Goal: Use online tool/utility: Utilize a website feature to perform a specific function

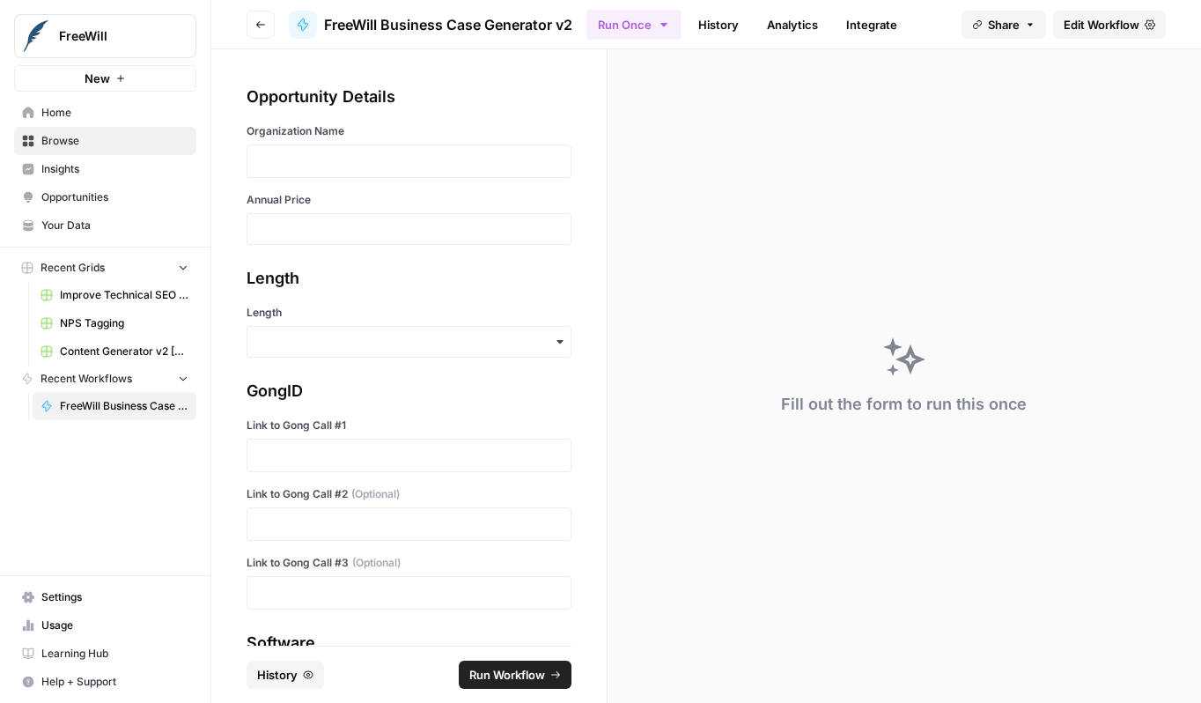
click at [358, 175] on div at bounding box center [409, 160] width 325 height 33
click at [373, 168] on p at bounding box center [409, 161] width 302 height 18
click at [367, 339] on input "Length" at bounding box center [409, 342] width 302 height 18
click at [374, 392] on div "Long" at bounding box center [403, 389] width 310 height 33
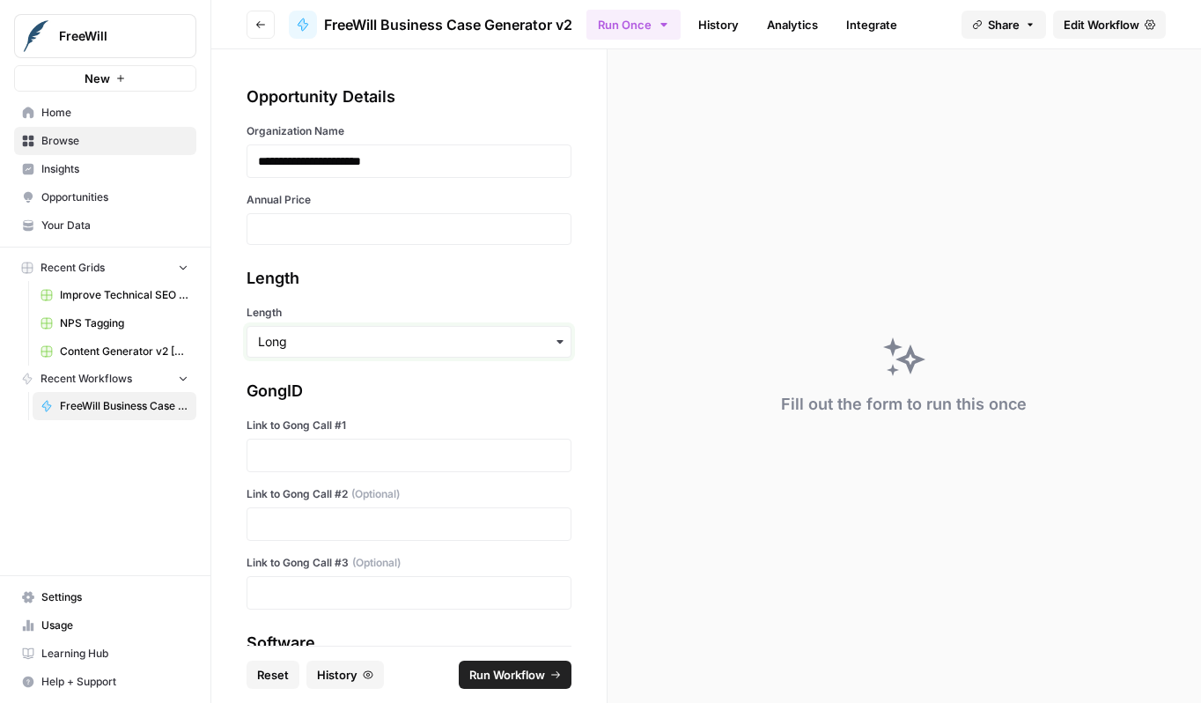
click at [378, 338] on input "Length" at bounding box center [409, 342] width 302 height 18
click at [377, 437] on div "Short" at bounding box center [403, 422] width 310 height 33
click at [390, 243] on div at bounding box center [409, 229] width 325 height 32
click at [389, 234] on input "Annual Price" at bounding box center [409, 229] width 302 height 16
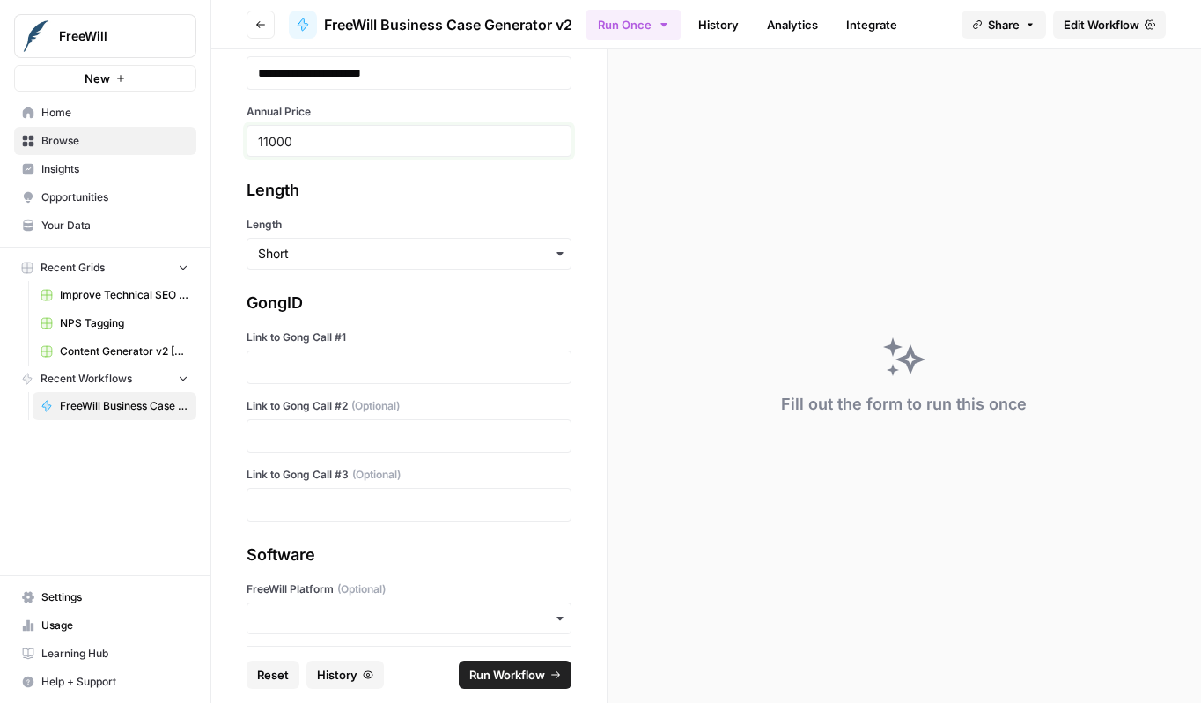
scroll to position [101, 0]
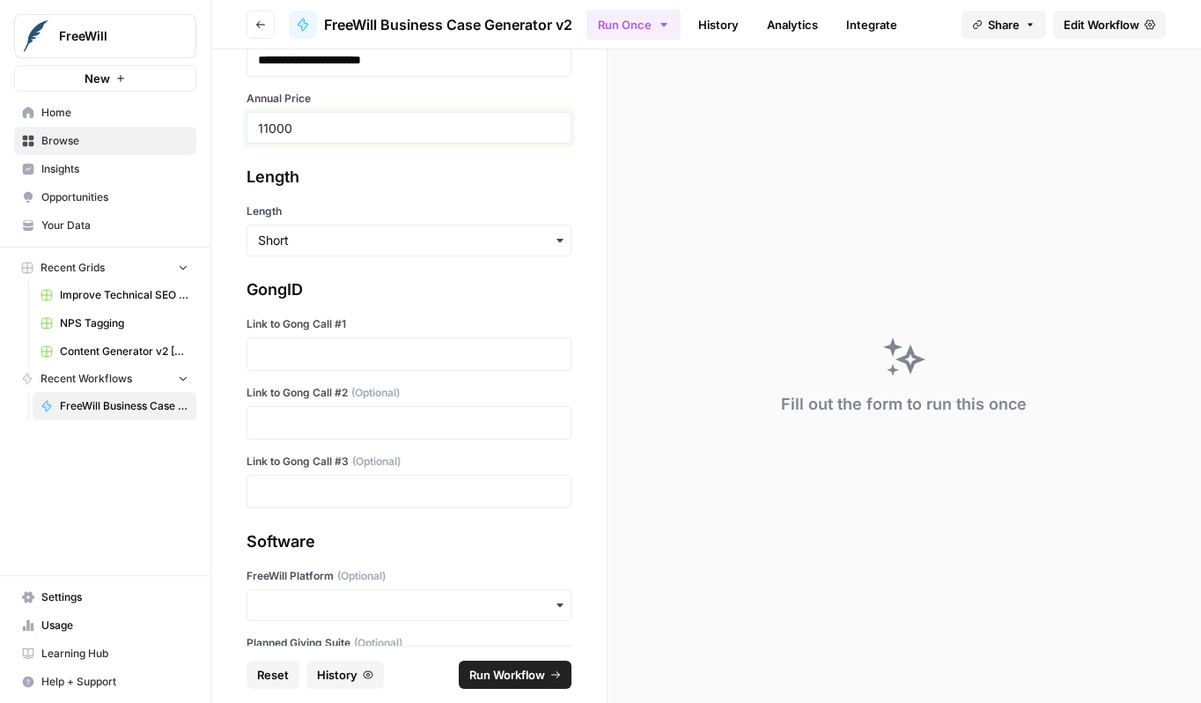
type input "11000"
click at [424, 354] on p at bounding box center [409, 354] width 302 height 18
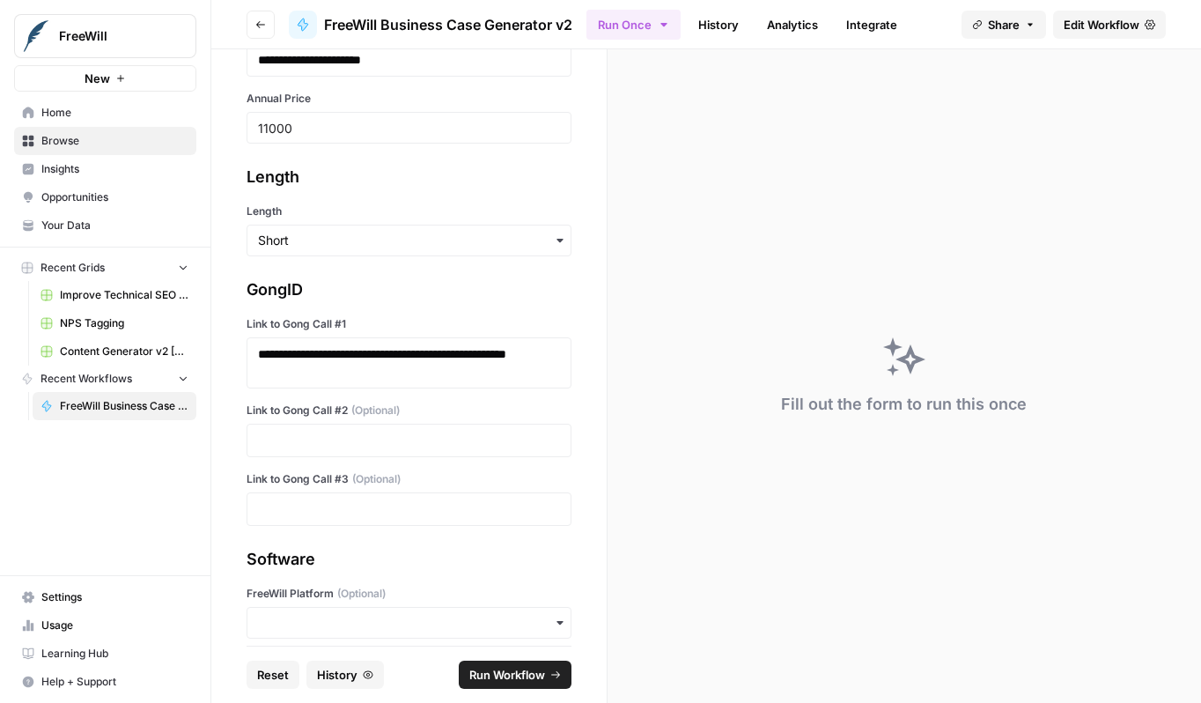
click at [386, 428] on div at bounding box center [409, 440] width 325 height 33
click at [392, 444] on p at bounding box center [409, 441] width 302 height 18
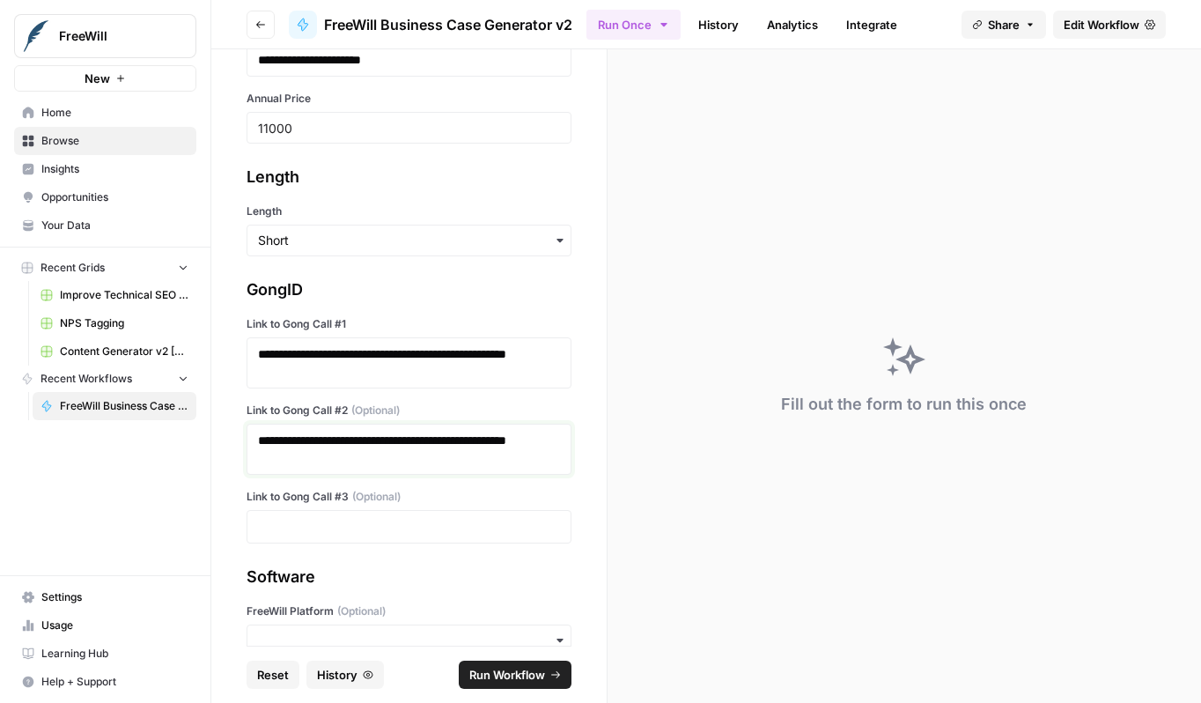
scroll to position [430, 0]
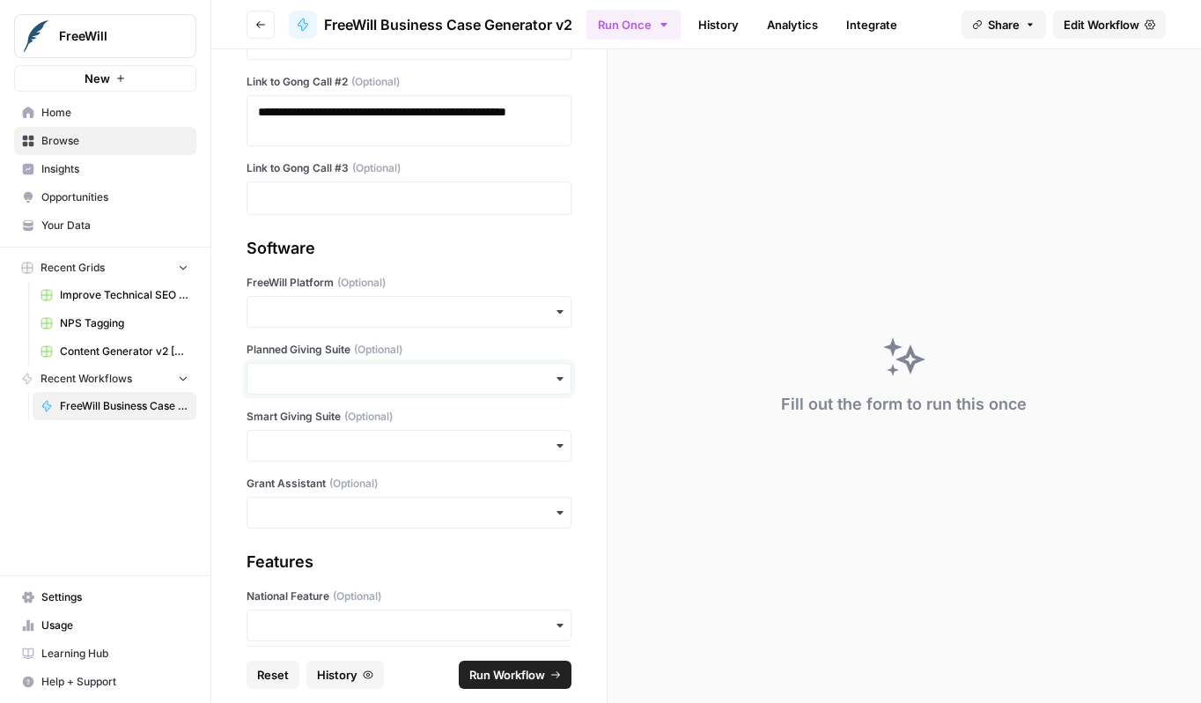
click at [384, 386] on input "Planned Giving Suite (Optional)" at bounding box center [409, 379] width 302 height 18
click at [394, 423] on div "Yes" at bounding box center [403, 426] width 310 height 33
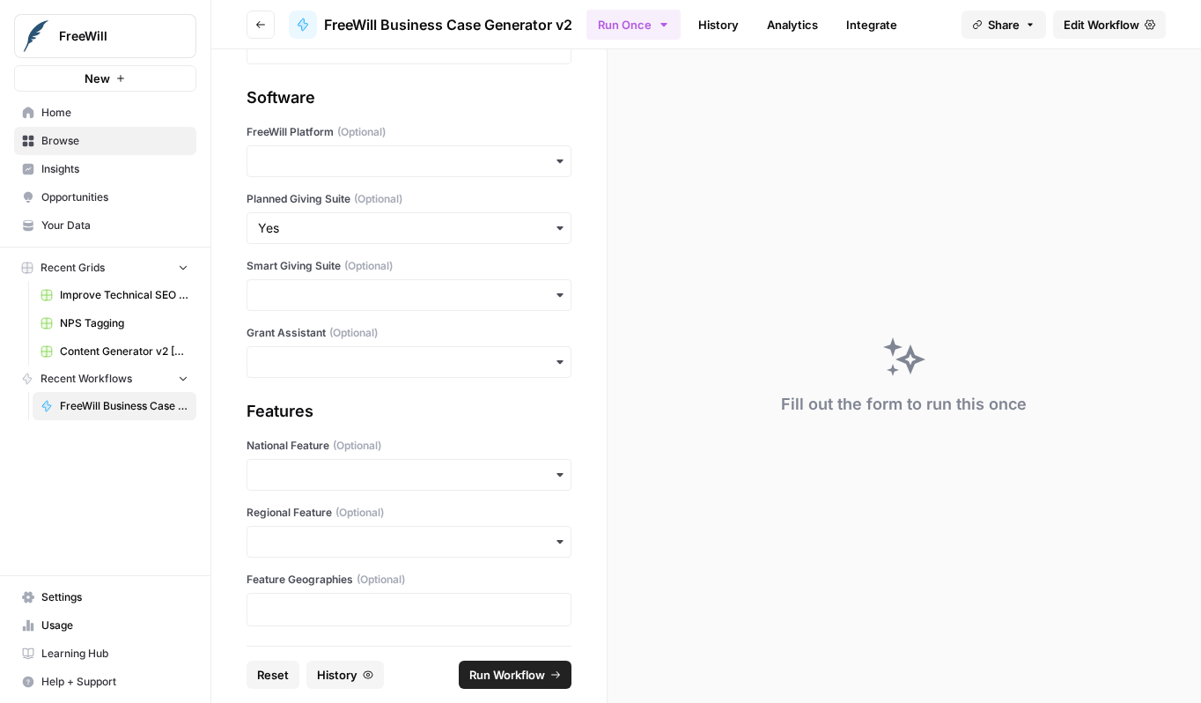
scroll to position [582, 0]
drag, startPoint x: 434, startPoint y: 364, endPoint x: 434, endPoint y: 378, distance: 14.1
click at [434, 365] on input "Grant Assistant (Optional)" at bounding box center [409, 360] width 302 height 18
click at [408, 439] on div "No" at bounding box center [403, 441] width 310 height 33
click at [414, 300] on input "Smart Giving Suite (Optional)" at bounding box center [409, 294] width 302 height 18
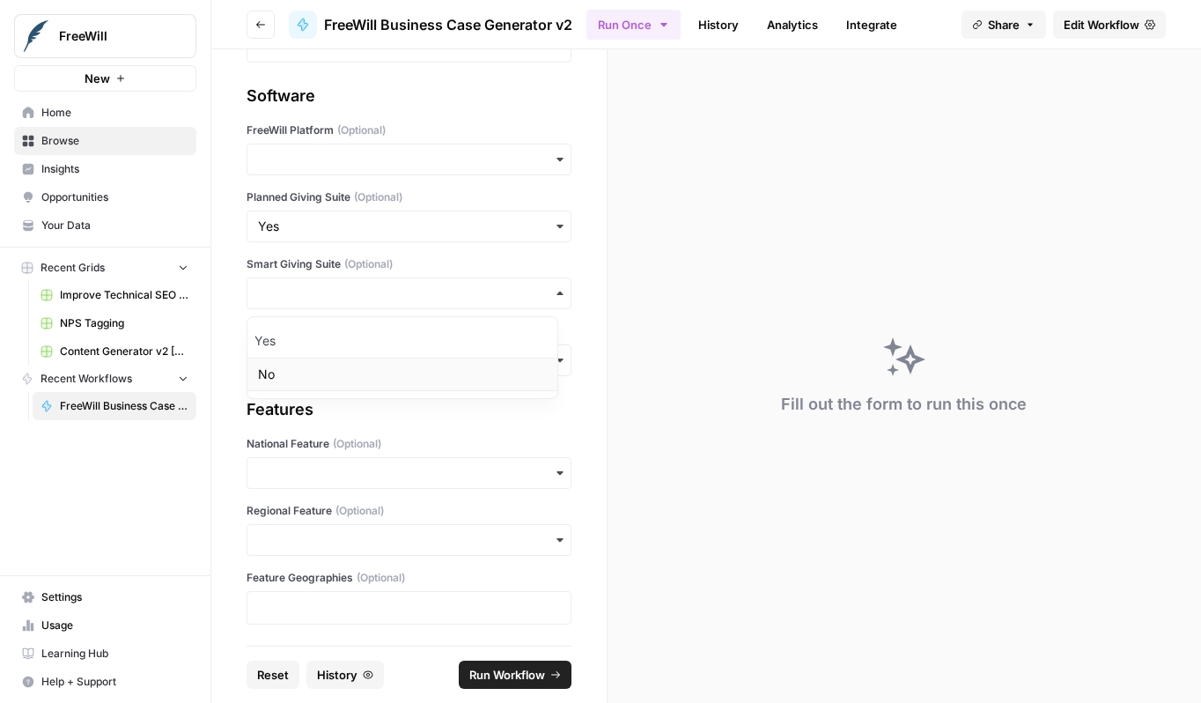
click at [403, 376] on div "No" at bounding box center [403, 374] width 310 height 33
click at [416, 169] on div "button" at bounding box center [409, 160] width 325 height 32
click at [412, 240] on div "No" at bounding box center [403, 240] width 310 height 33
click at [510, 669] on span "Run Workflow" at bounding box center [507, 675] width 76 height 18
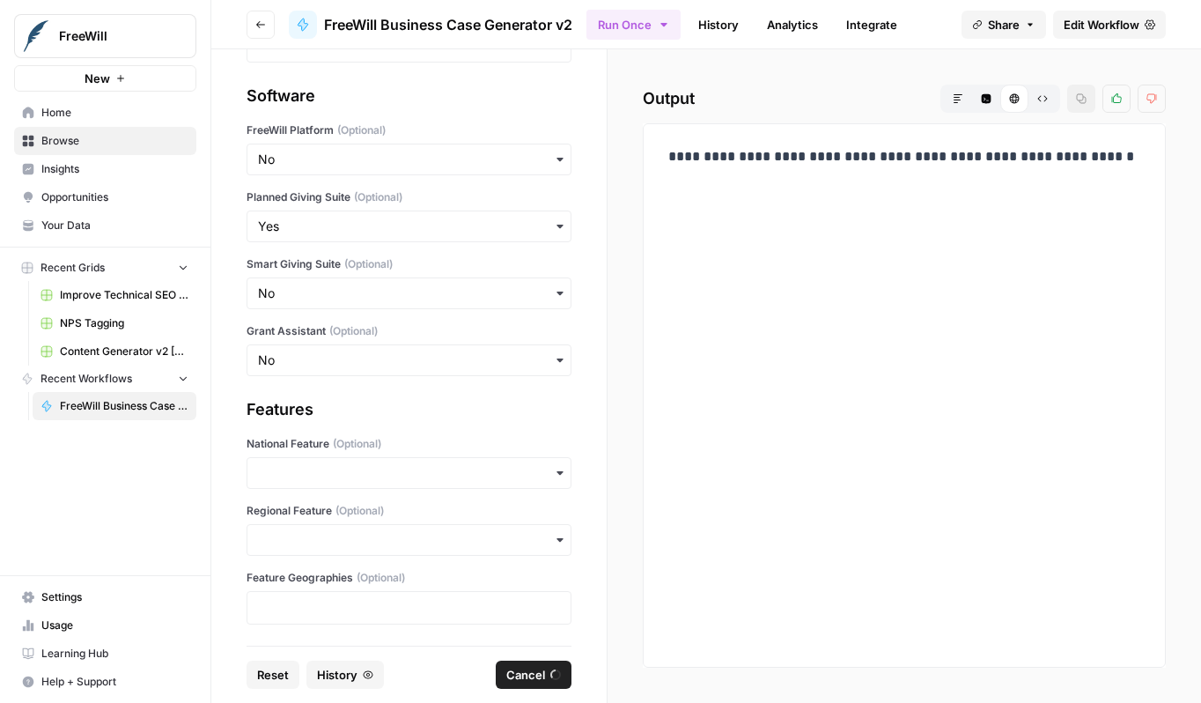
click at [629, 323] on div "**********" at bounding box center [905, 376] width 594 height 654
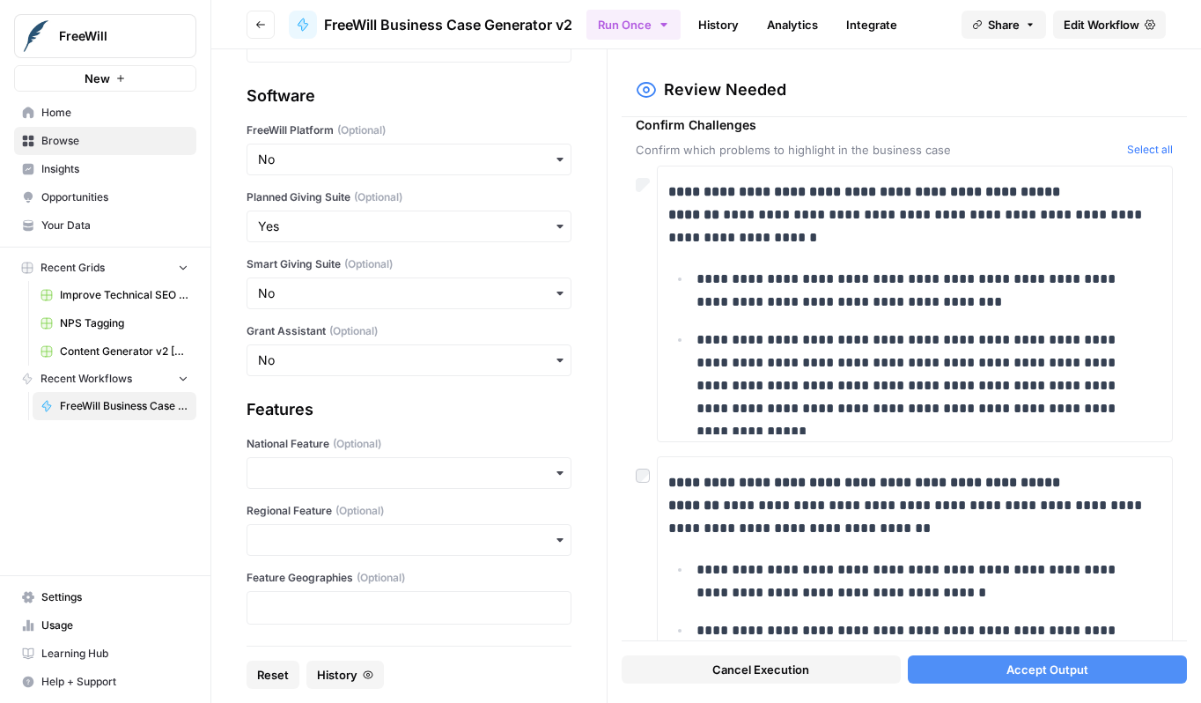
scroll to position [185, 0]
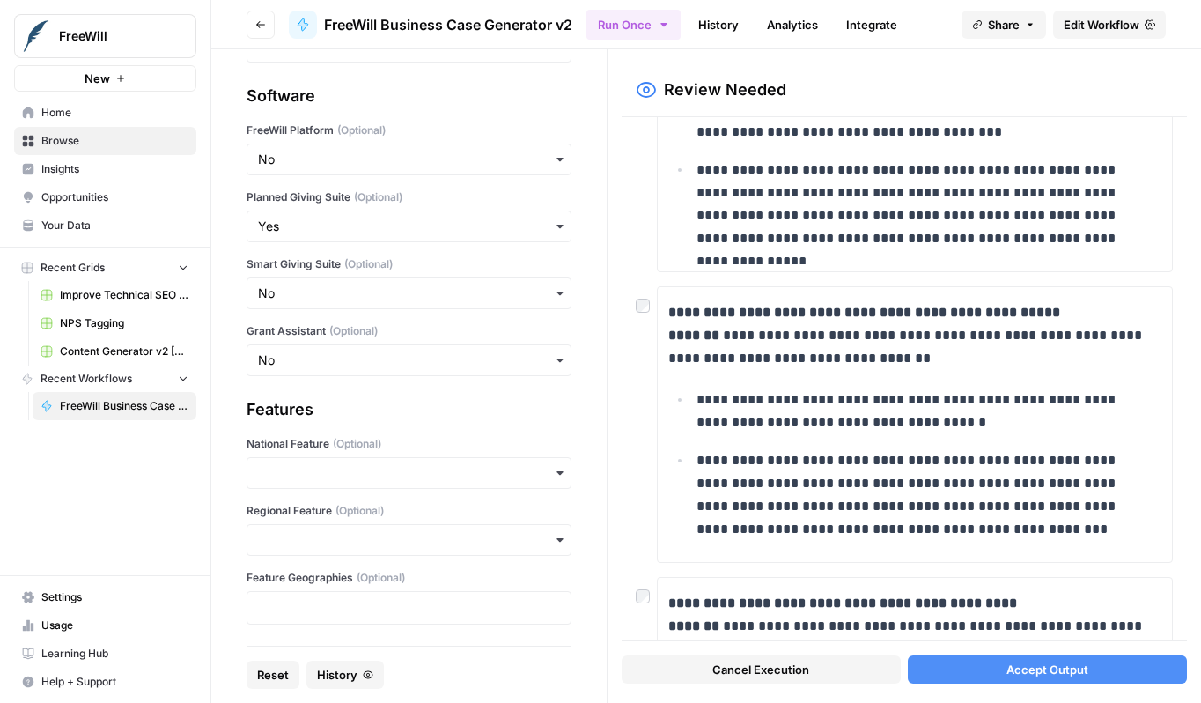
click at [647, 313] on div at bounding box center [646, 300] width 21 height 28
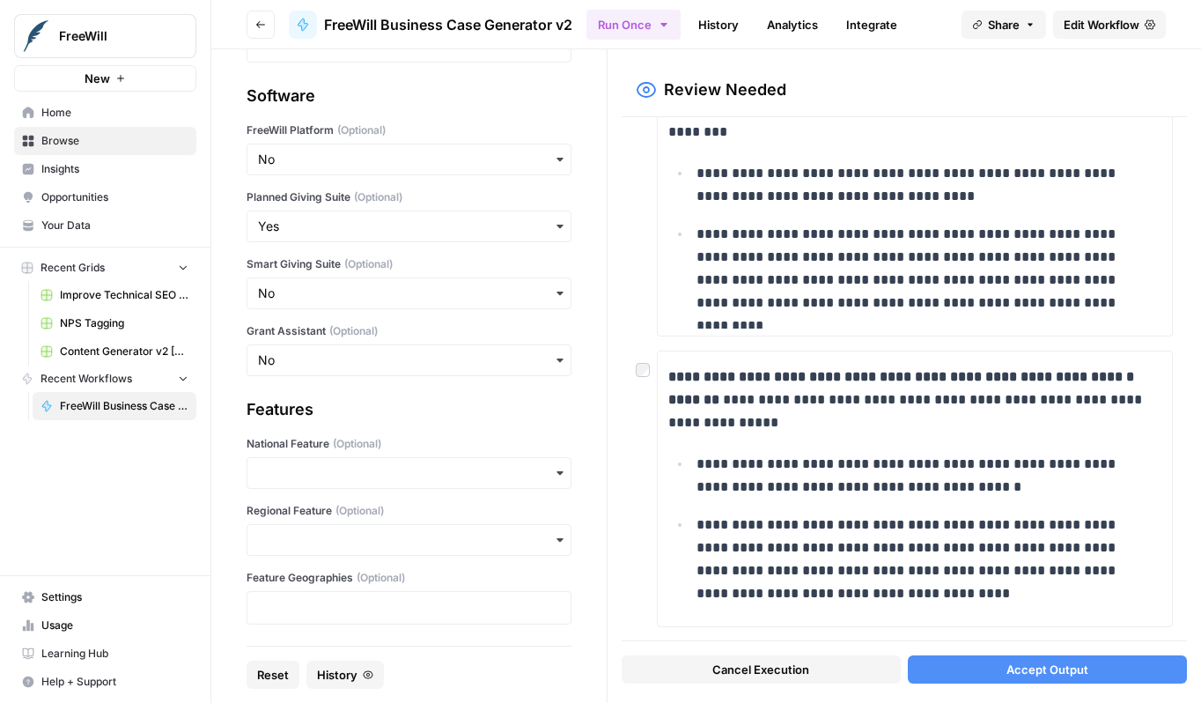
scroll to position [703, 0]
click at [973, 668] on button "Accept Output" at bounding box center [1047, 669] width 279 height 28
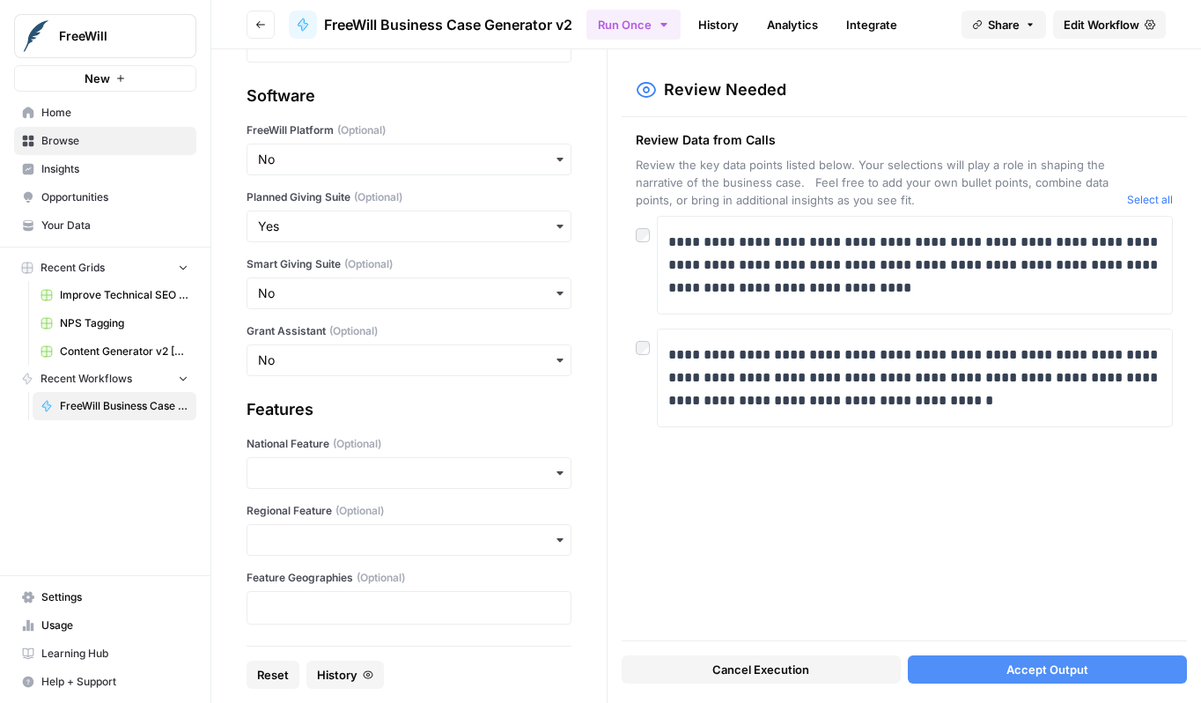
click at [1016, 670] on span "Accept Output" at bounding box center [1048, 670] width 82 height 18
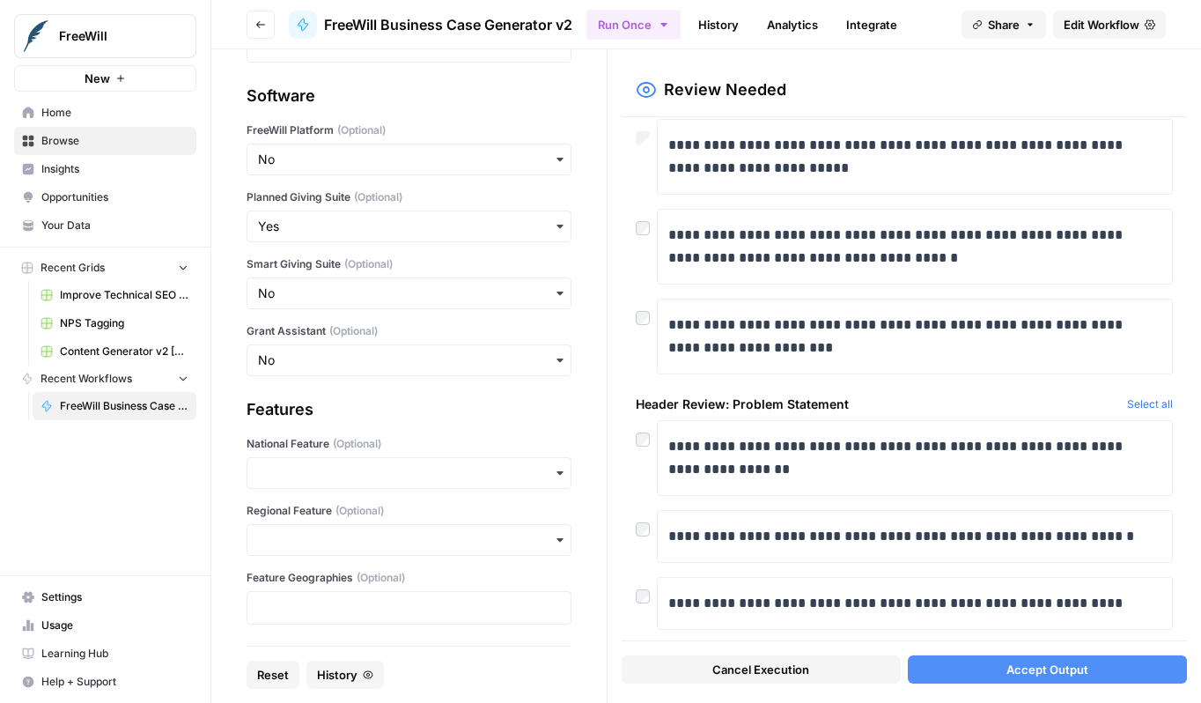
scroll to position [164, 0]
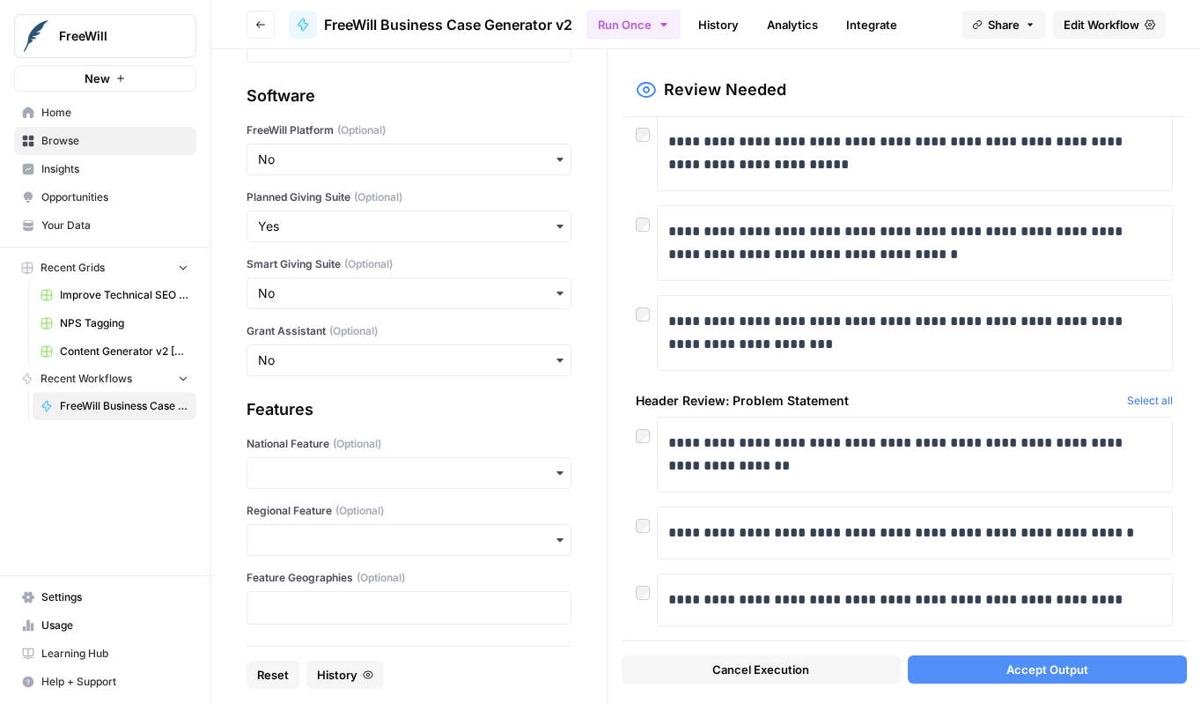
click at [1015, 672] on span "Accept Output" at bounding box center [1048, 670] width 82 height 18
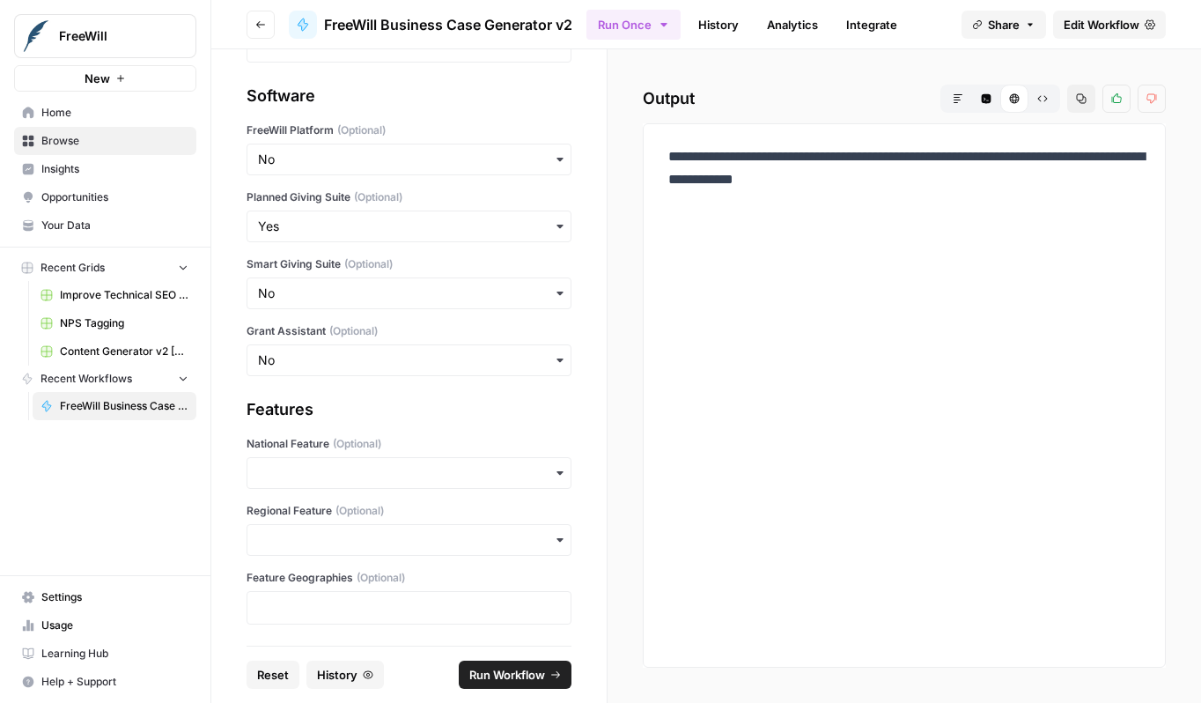
click at [755, 159] on p "**********" at bounding box center [905, 168] width 472 height 46
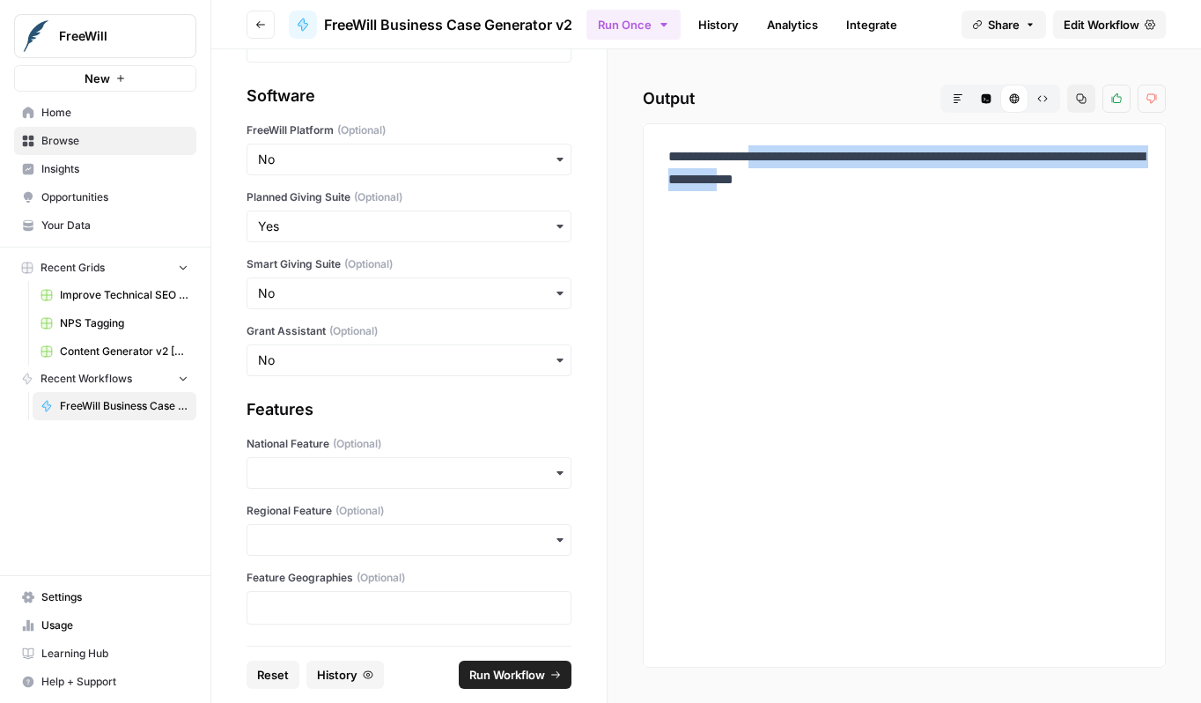
drag, startPoint x: 755, startPoint y: 159, endPoint x: 1019, endPoint y: 181, distance: 265.2
click at [1019, 181] on p "**********" at bounding box center [905, 168] width 472 height 46
